Goal: Answer question/provide support

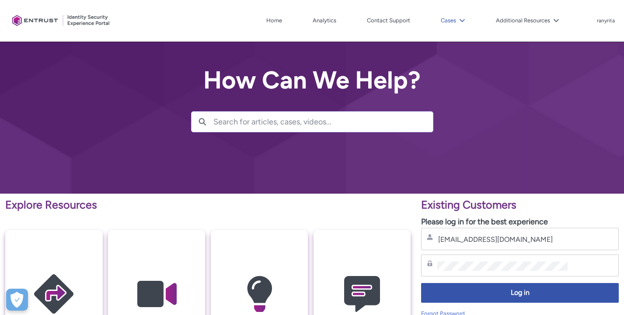
click at [458, 17] on button "Cases" at bounding box center [453, 20] width 29 height 13
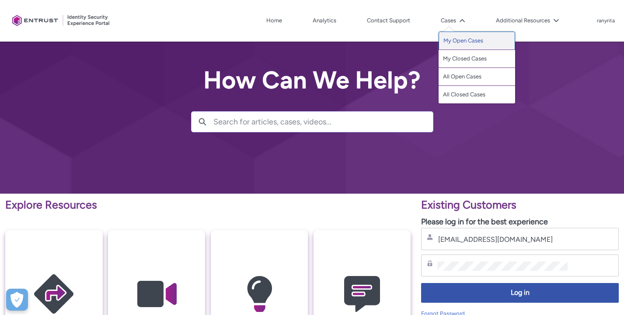
click at [457, 41] on link "My Open Cases" at bounding box center [477, 40] width 77 height 18
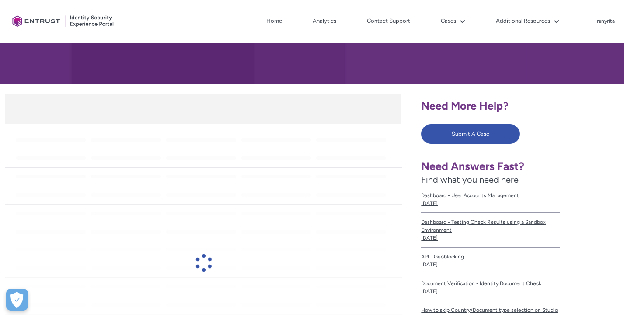
scroll to position [112, 0]
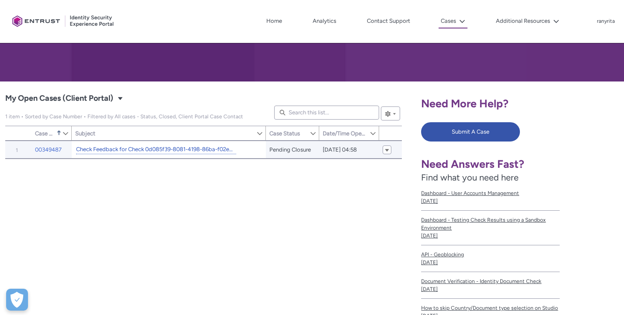
click at [148, 148] on link "Check Feedback for Check 0d085f39-8081-4198-86ba-f02edb2f8841" at bounding box center [156, 149] width 160 height 9
type input "88"
type input "456"
type input "118"
type input "133"
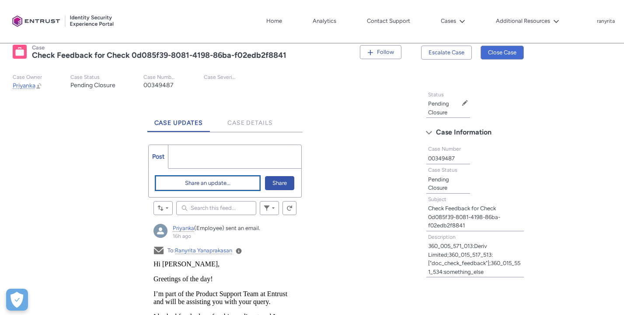
click at [214, 183] on span "Share an update..." at bounding box center [207, 182] width 45 height 13
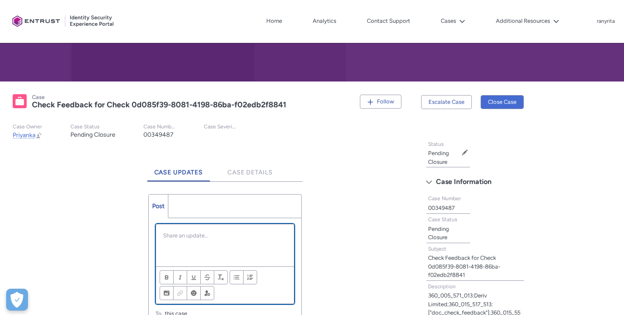
scroll to position [214, 0]
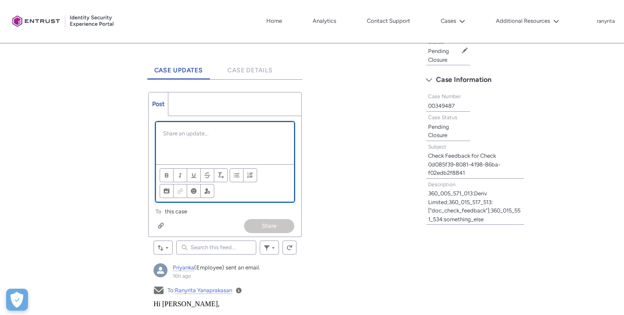
paste div "Chatter Publisher"
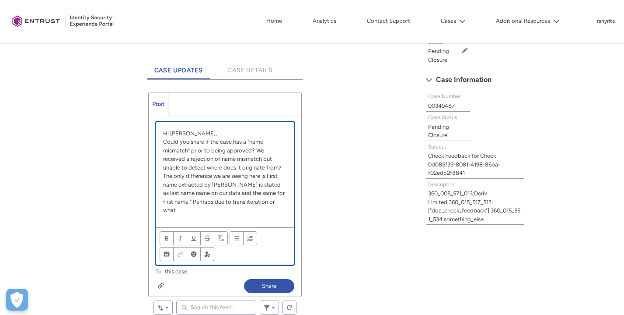
scroll to position [0, 0]
click at [270, 283] on button "Share" at bounding box center [269, 286] width 50 height 14
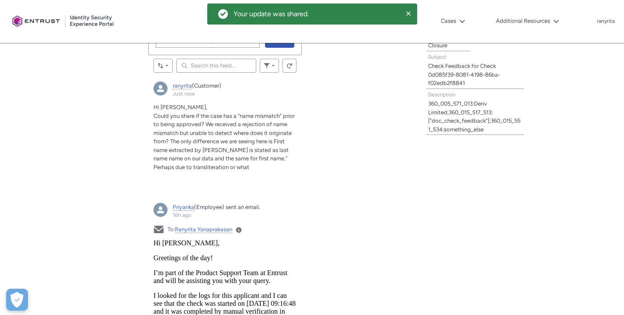
scroll to position [324, 0]
